Goal: Navigation & Orientation: Find specific page/section

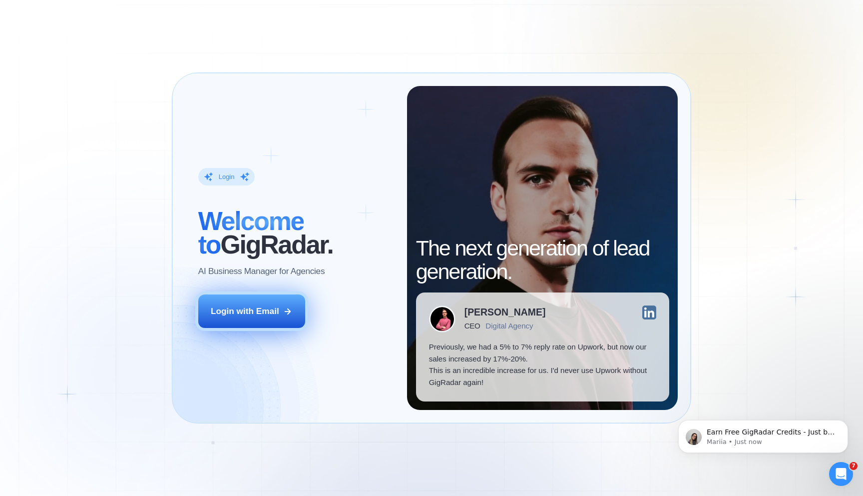
click at [299, 302] on button "Login with Email" at bounding box center [251, 310] width 107 height 33
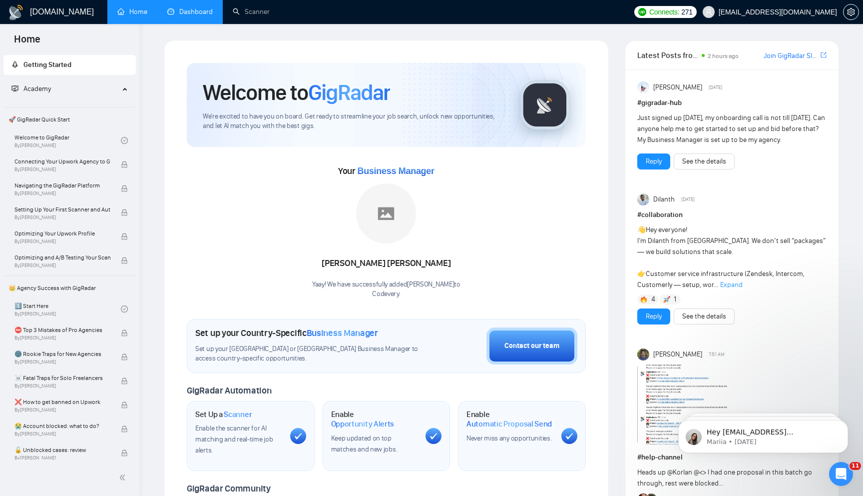
click at [199, 14] on link "Dashboard" at bounding box center [189, 11] width 45 height 8
